Goal: Information Seeking & Learning: Learn about a topic

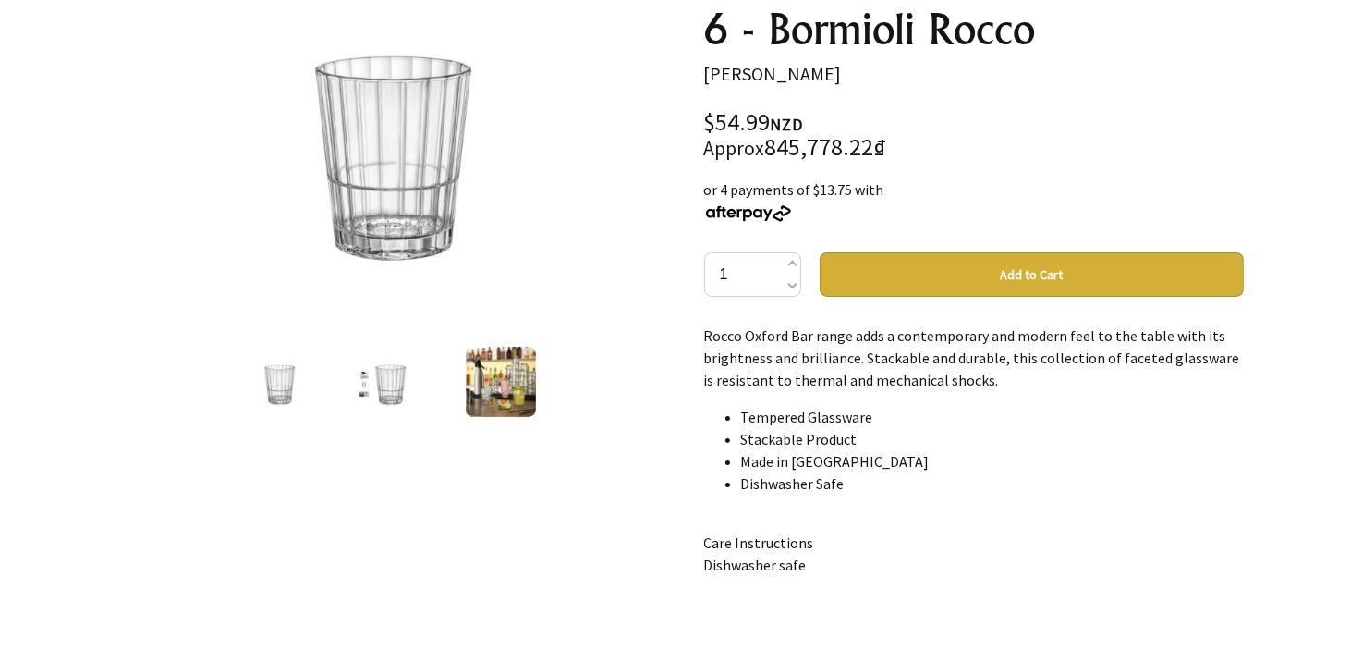
click at [695, 321] on div "Oxford Bar Rock 312ml - Set 6 - Bormioli Rocco [PERSON_NAME] $54.99 NZD Approx …" at bounding box center [974, 511] width 569 height 1127
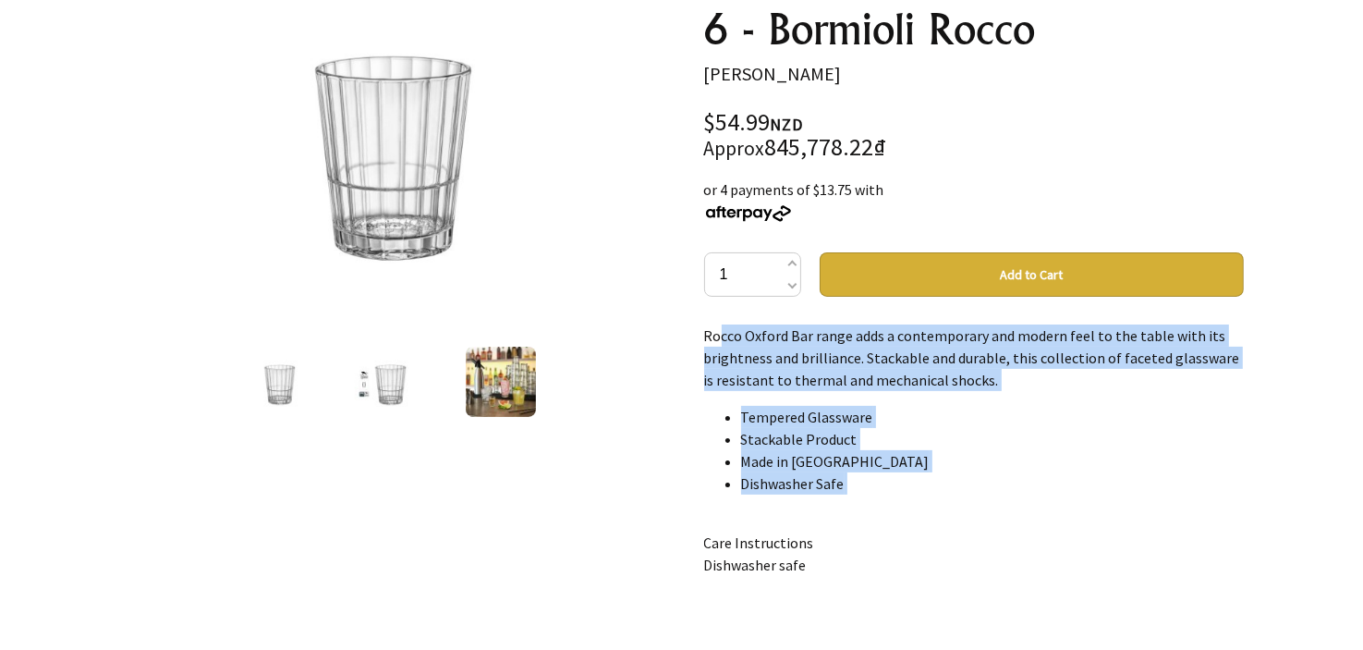
scroll to position [92, 0]
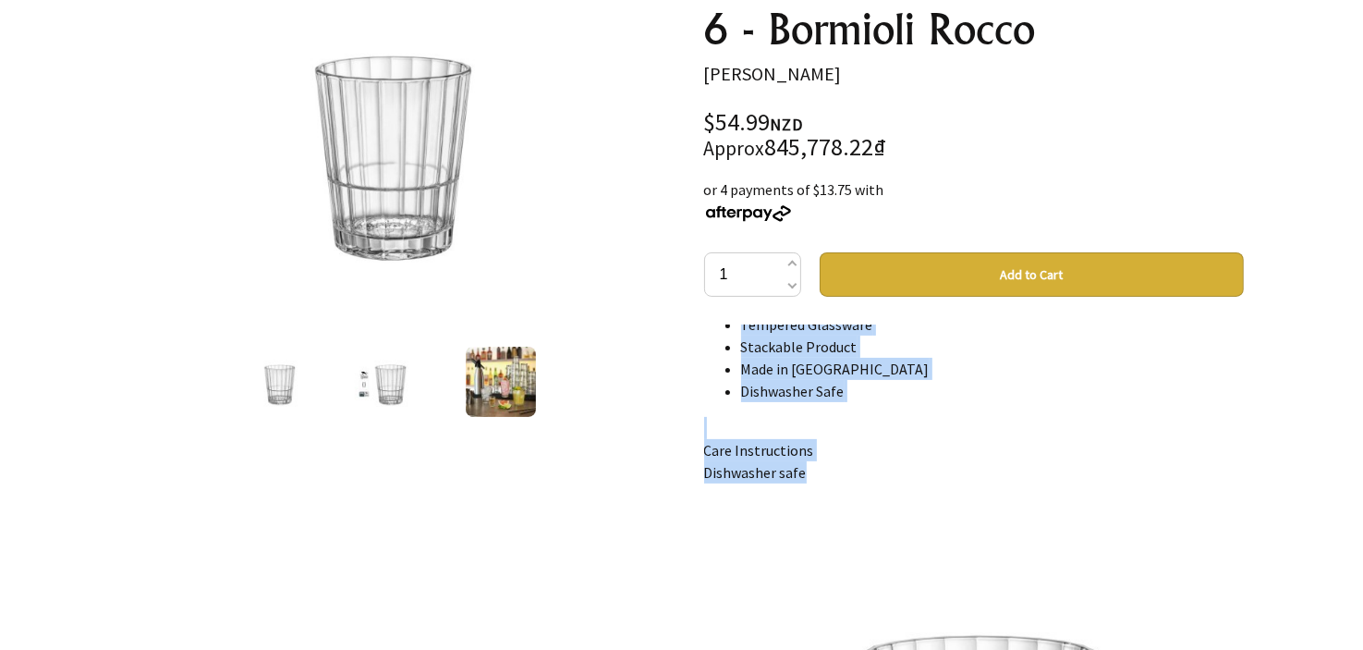
drag, startPoint x: 699, startPoint y: 336, endPoint x: 826, endPoint y: 502, distance: 209.6
click at [826, 502] on div "Oxford Bar Rock 312ml - Set 6 - Bormioli Rocco [PERSON_NAME] $54.99 NZD Approx …" at bounding box center [974, 511] width 569 height 1127
copy div "Rocco Oxford Bar range adds a contemporary and modern feel to the table with it…"
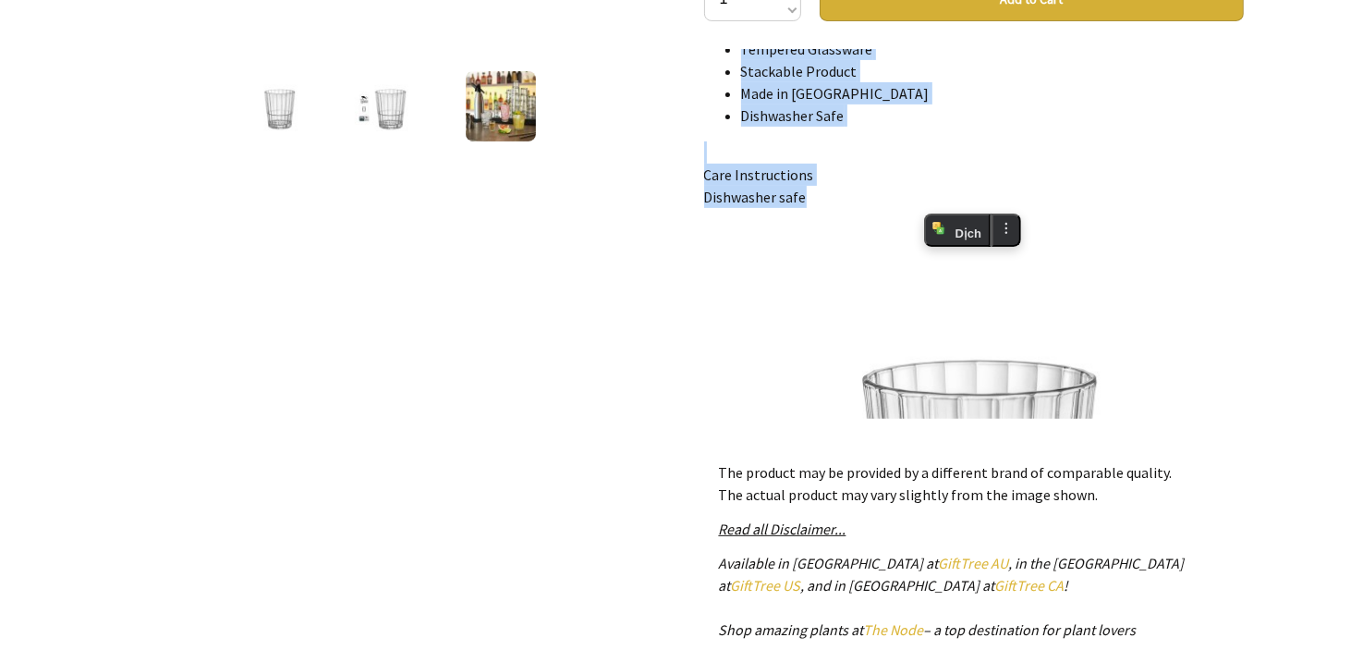
click at [496, 96] on img at bounding box center [501, 106] width 70 height 70
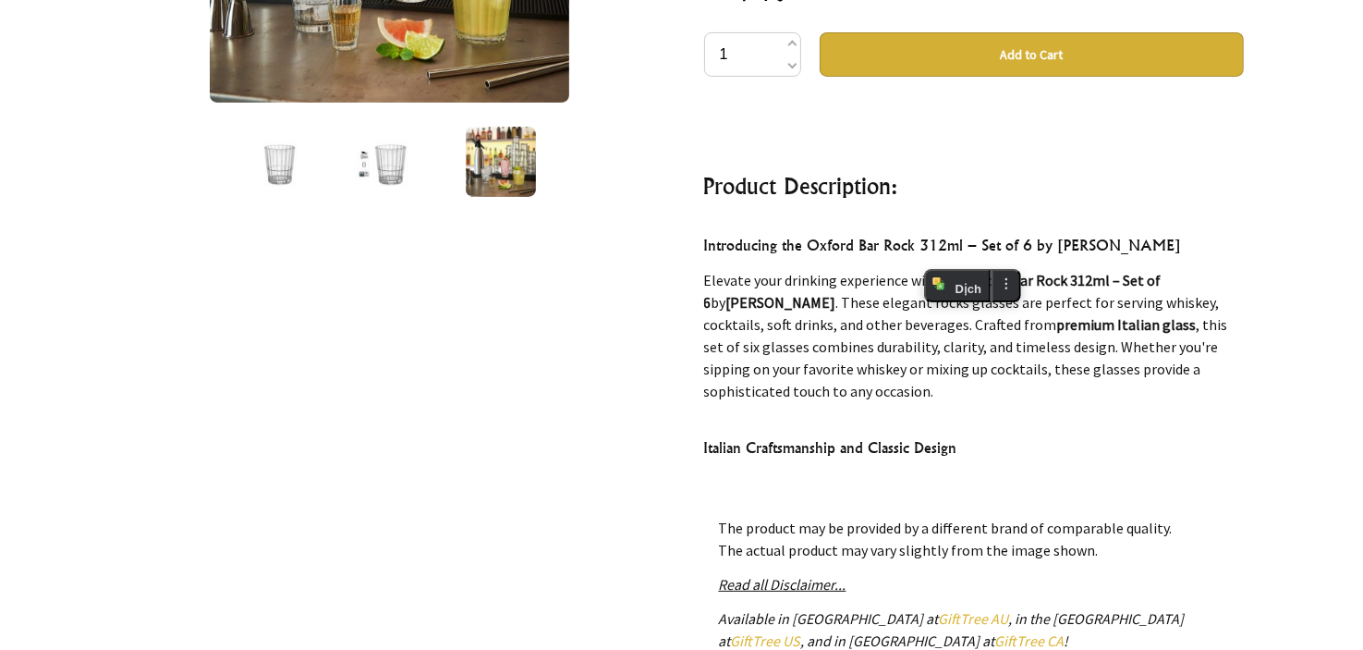
scroll to position [776, 0]
click at [725, 236] on h4 "Introducing the Oxford Bar Rock 312ml – Set of 6 by [PERSON_NAME]" at bounding box center [974, 245] width 540 height 23
click at [795, 299] on p "Elevate your drinking experience with the Oxford Bar Rock 312ml – Set of 6 by […" at bounding box center [974, 335] width 540 height 133
click at [1000, 343] on p "Elevate your drinking experience with the Oxford Bar Rock 312ml – Set of 6 by […" at bounding box center [974, 335] width 540 height 133
click at [1102, 285] on p "Elevate your drinking experience with the Oxford Bar Rock 312ml – Set of 6 by […" at bounding box center [974, 335] width 540 height 133
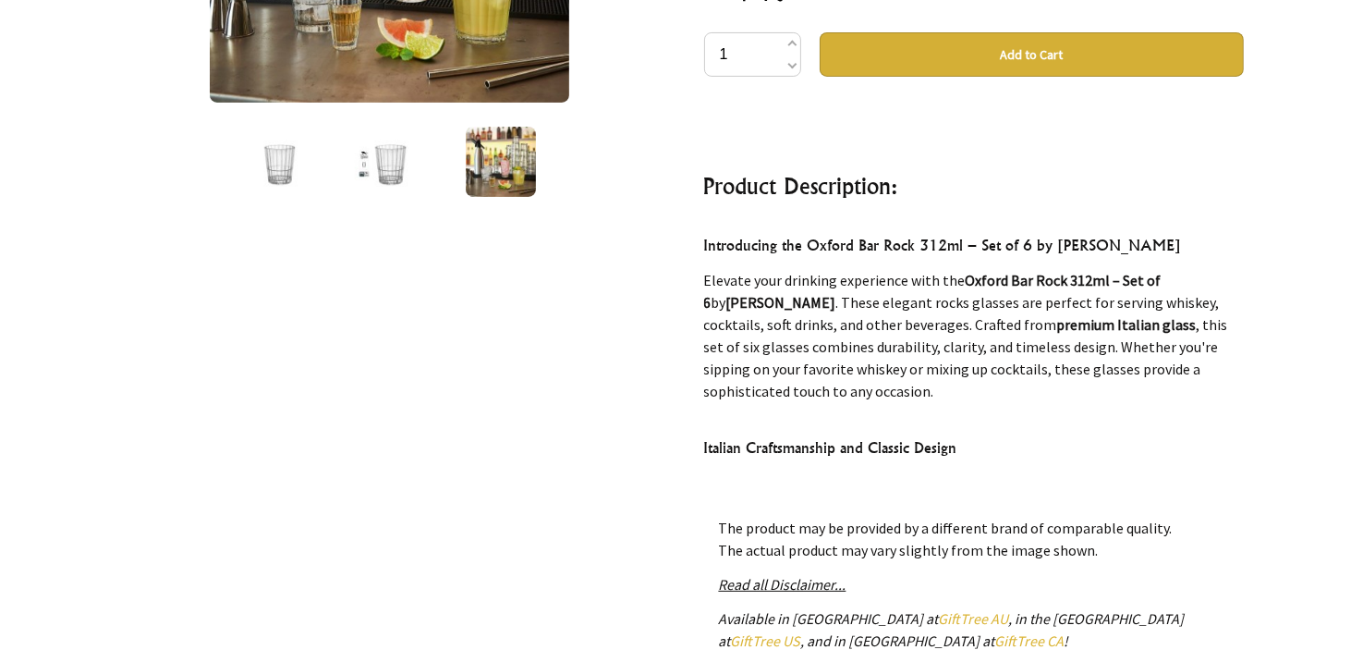
click at [917, 356] on p "Elevate your drinking experience with the Oxford Bar Rock 312ml – Set of 6 by […" at bounding box center [974, 335] width 540 height 133
click at [863, 320] on p "Elevate your drinking experience with the Oxford Bar Rock 312ml – Set of 6 by […" at bounding box center [974, 335] width 540 height 133
drag, startPoint x: 990, startPoint y: 336, endPoint x: 1088, endPoint y: 371, distance: 104.1
click at [995, 340] on p "Elevate your drinking experience with the Oxford Bar Rock 312ml – Set of 6 by […" at bounding box center [974, 335] width 540 height 133
click at [1099, 374] on p "Elevate your drinking experience with the Oxford Bar Rock 312ml – Set of 6 by […" at bounding box center [974, 335] width 540 height 133
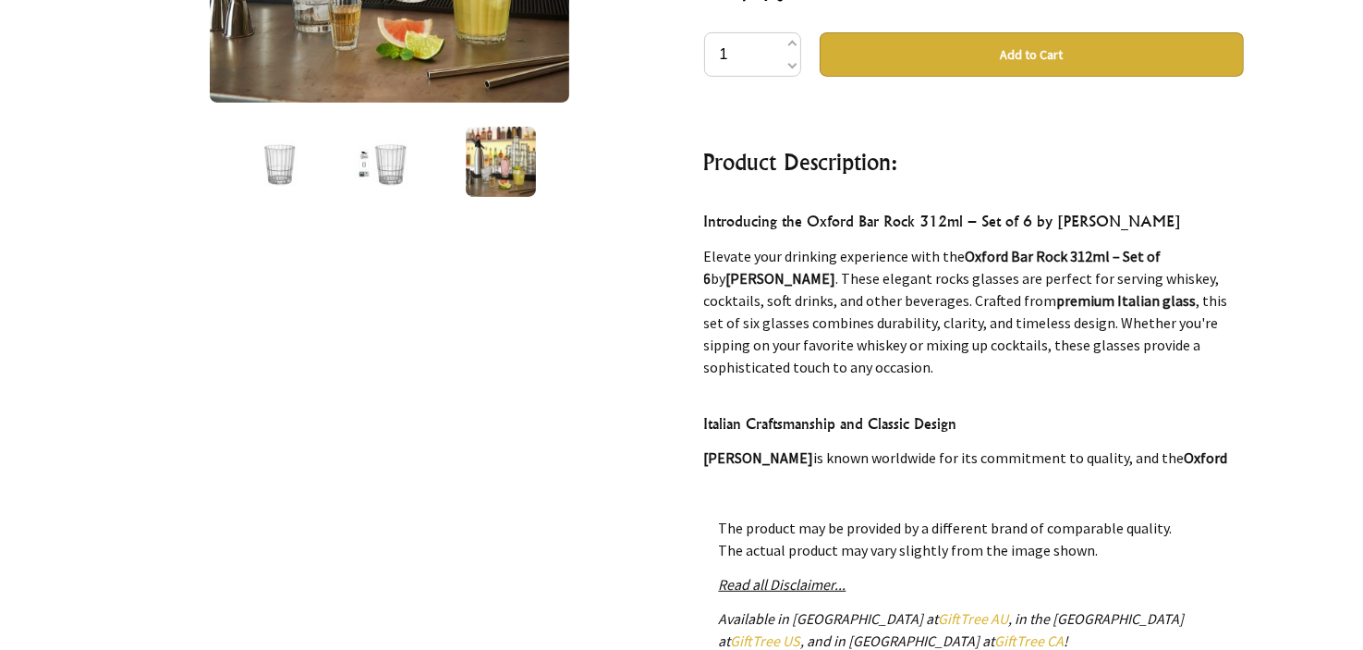
click at [856, 365] on div "Rocco Oxford Bar range adds a contemporary and modern feel to the table with it…" at bounding box center [974, 289] width 540 height 370
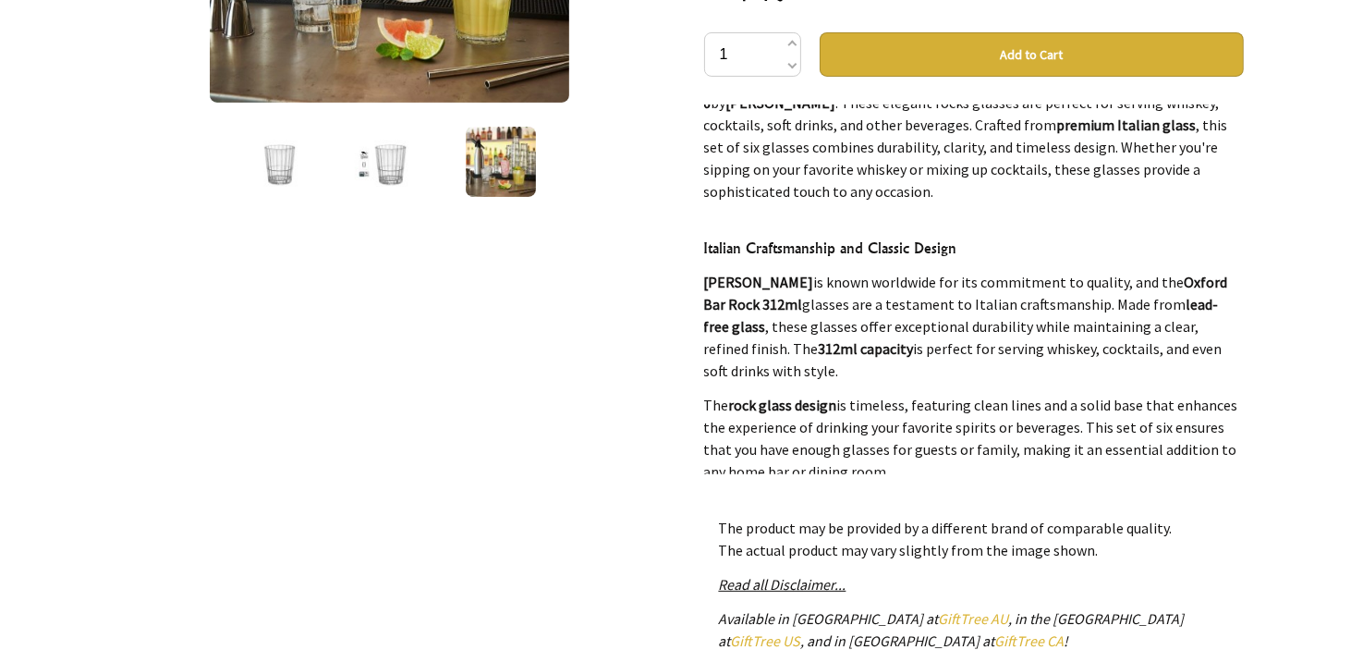
click at [806, 291] on p "Bormioli Rocco is known worldwide for its commitment to quality, and the Oxford…" at bounding box center [974, 326] width 540 height 111
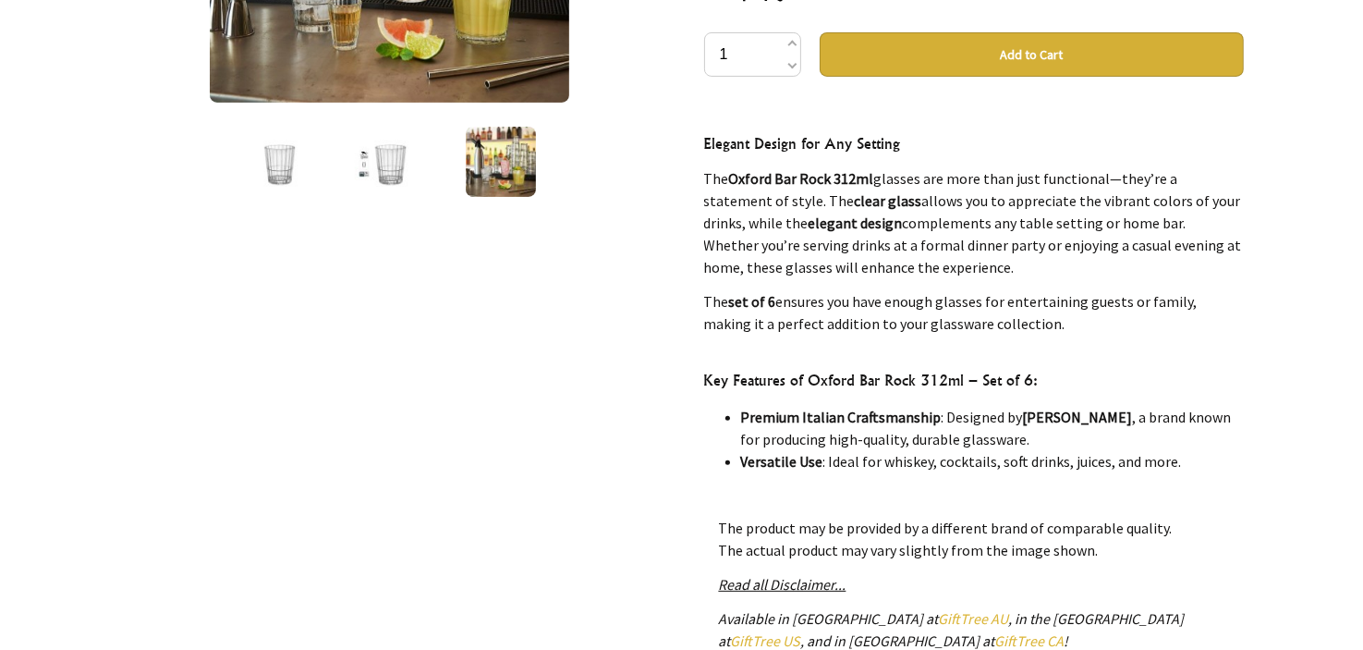
scroll to position [1733, 0]
drag, startPoint x: 694, startPoint y: 294, endPoint x: 1025, endPoint y: 254, distance: 333.3
click at [1025, 254] on div "Oxford Bar Rock 312ml - Set 6 - Bormioli Rocco [PERSON_NAME] $54.99 NZD Approx …" at bounding box center [974, 291] width 569 height 1127
copy div "Lor Ipsumd Sit Amet 992co adipisc eli seddoeiu te incidi u labo etdol ma aliqua…"
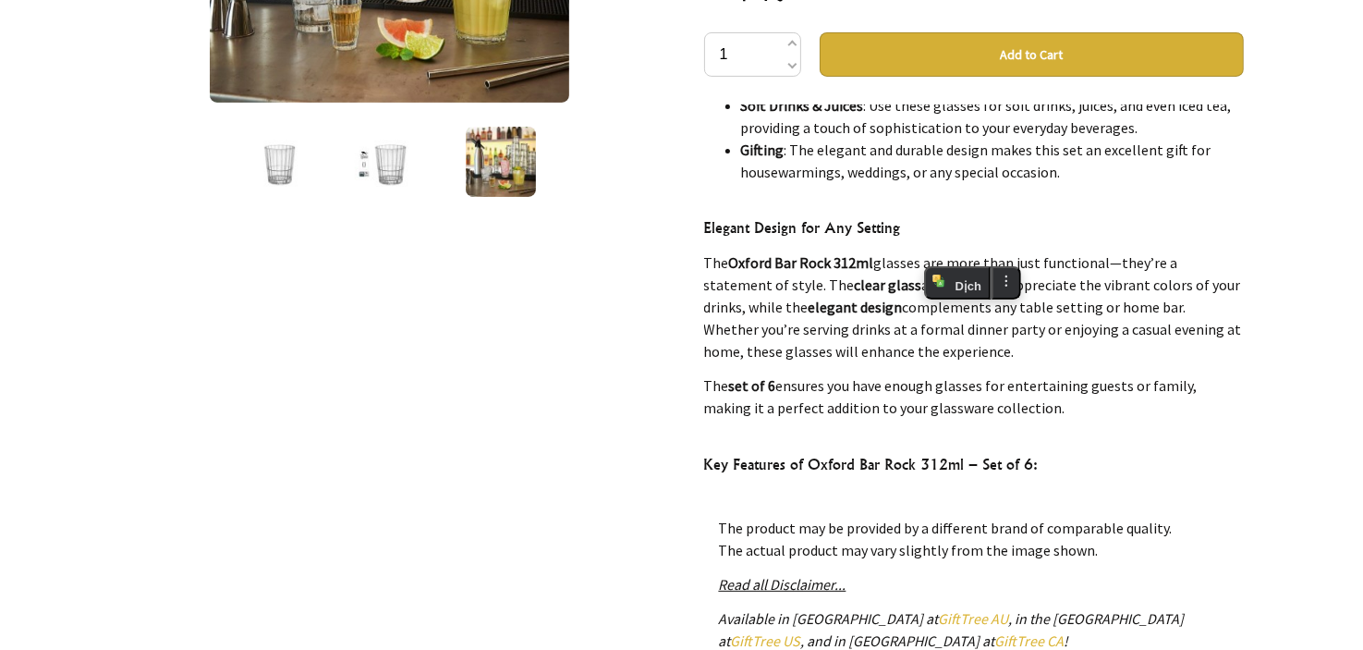
scroll to position [1833, 0]
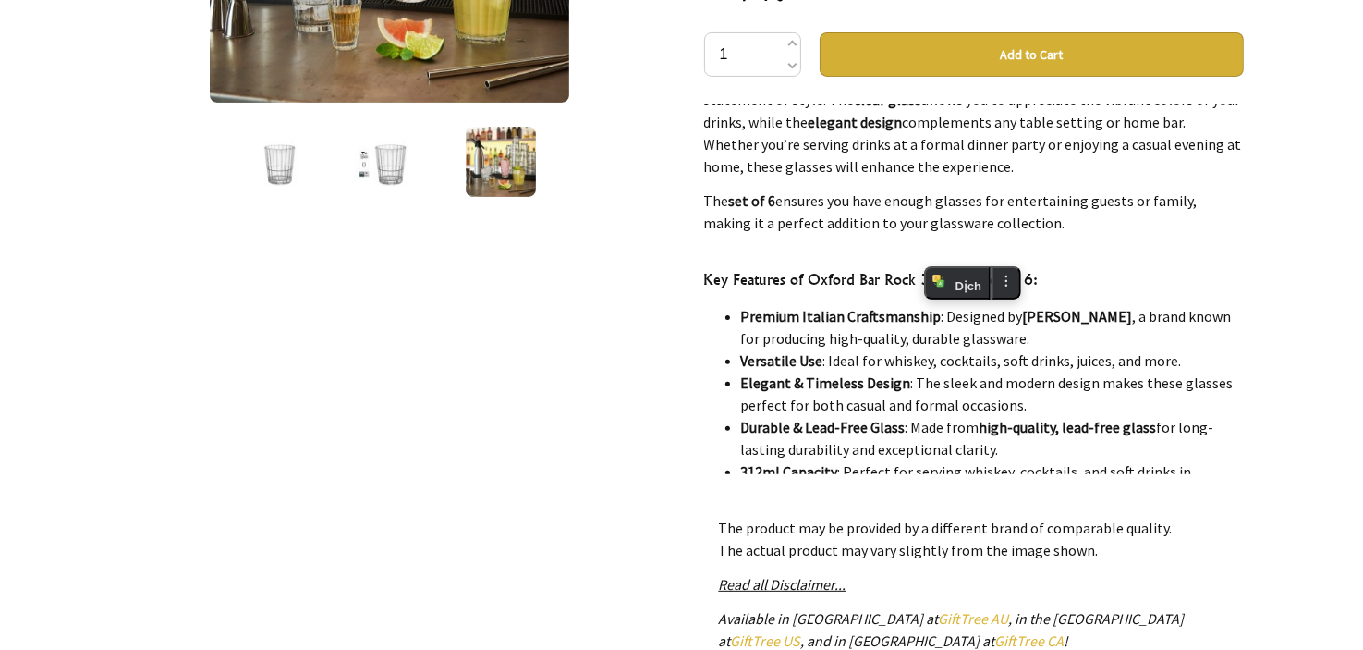
copy div "Lor Ipsumd Sit Amet 992co adipisc eli seddoeiu te incidi u labo etdol ma aliqua…"
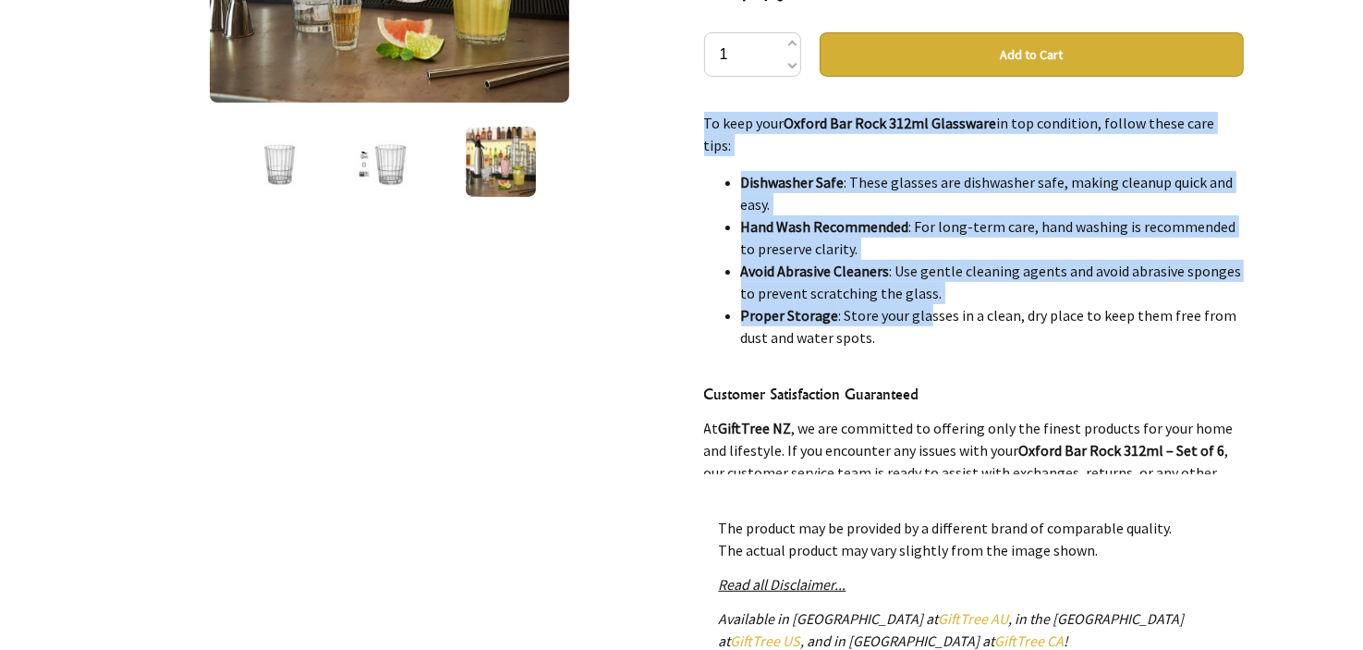
scroll to position [2407, 0]
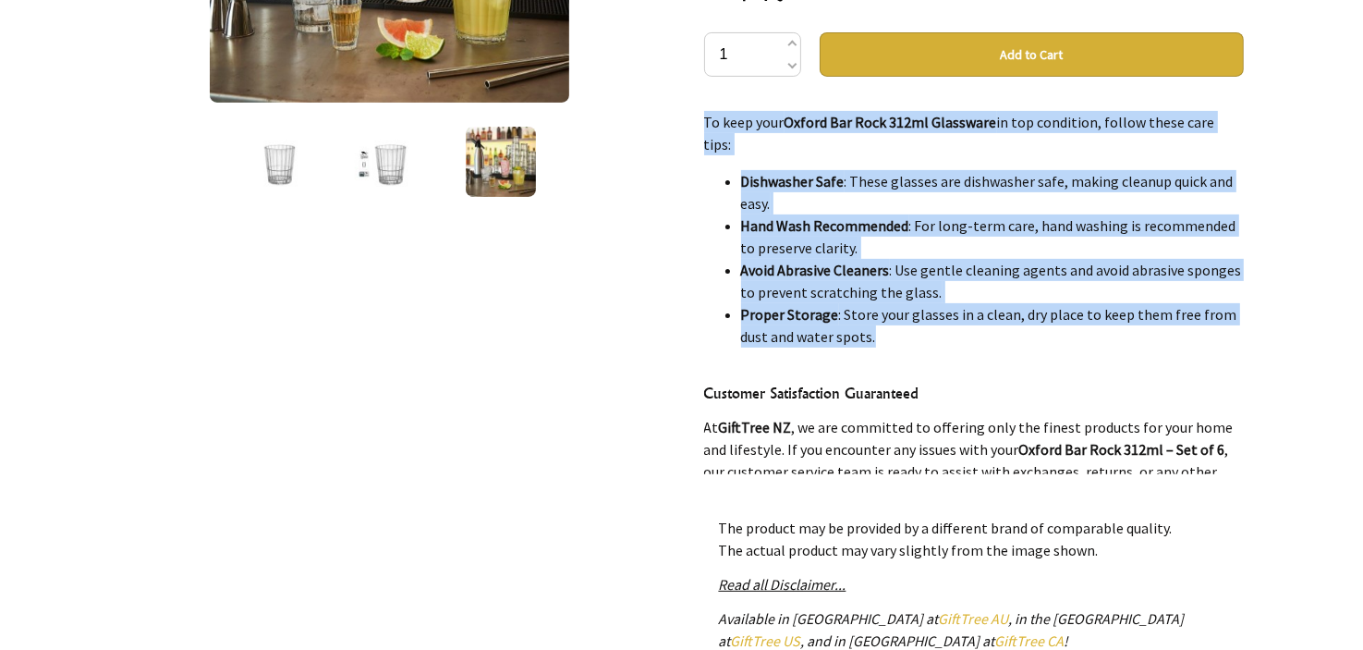
drag, startPoint x: 688, startPoint y: 262, endPoint x: 918, endPoint y: 321, distance: 237.6
click at [918, 321] on div "3 /3 Oxford Bar Rock 312ml - Set 6 - Bormioli [PERSON_NAME] [PERSON_NAME] $54.9…" at bounding box center [682, 291] width 1154 height 1127
copy div "Lor Ipsumdol si Ametco Adi Elit 046se – Doe te 5: Incidid Utlabor Etdoloremagna…"
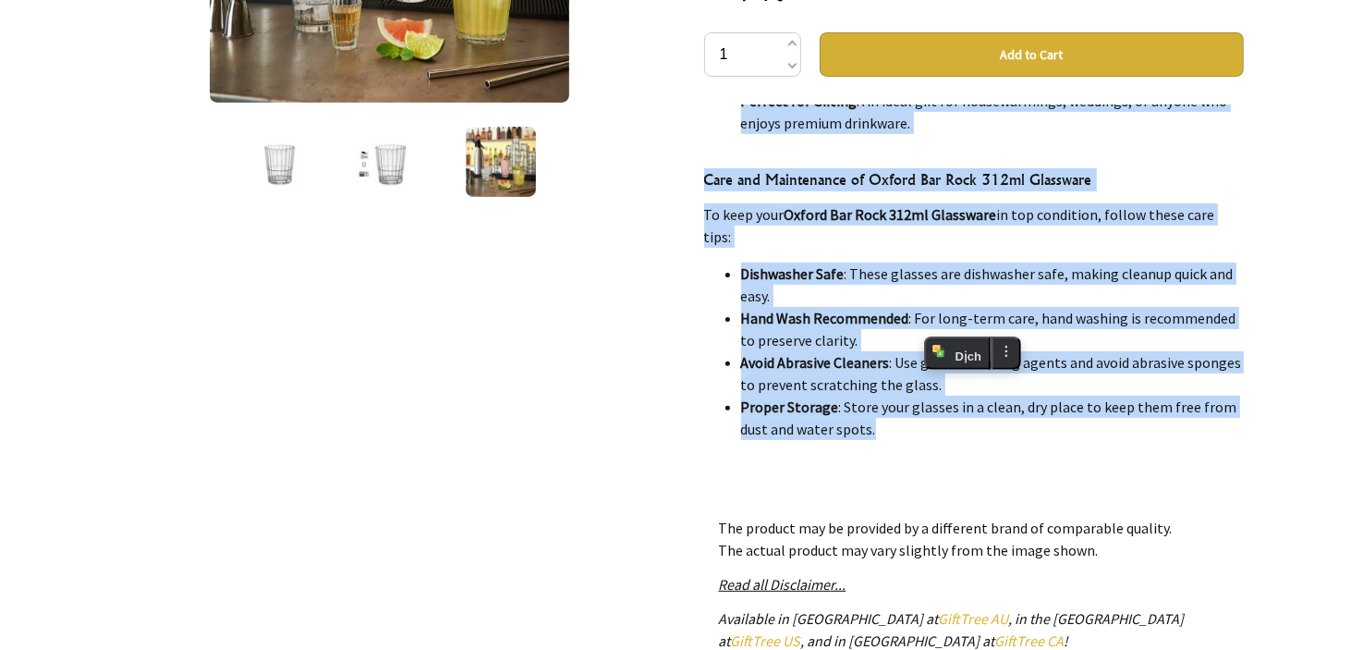
scroll to position [2222, 0]
